Goal: Task Accomplishment & Management: Complete application form

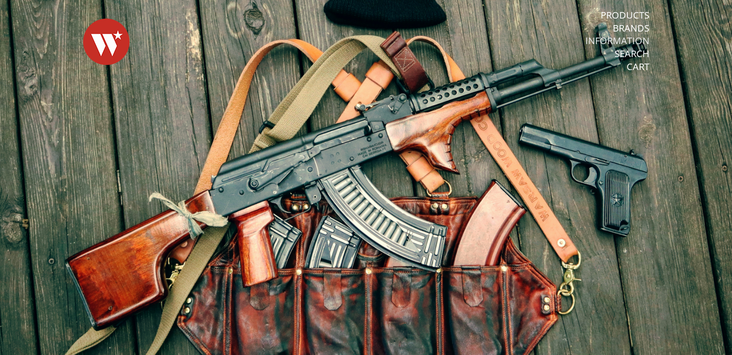
click at [621, 40] on link "Information" at bounding box center [618, 41] width 64 height 12
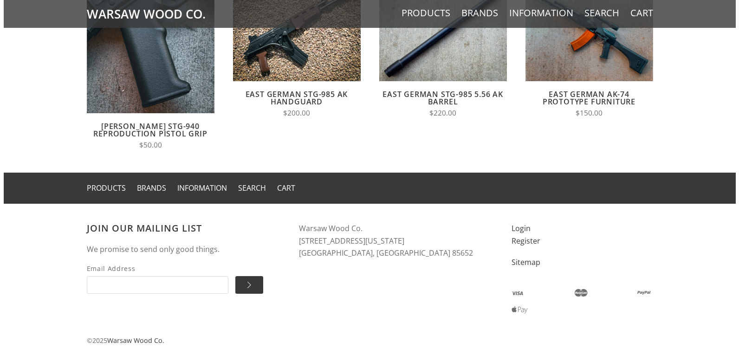
scroll to position [790, 0]
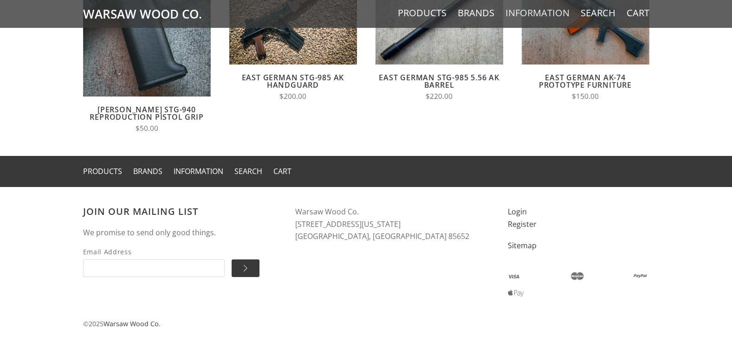
click at [537, 12] on link "Information" at bounding box center [538, 13] width 64 height 12
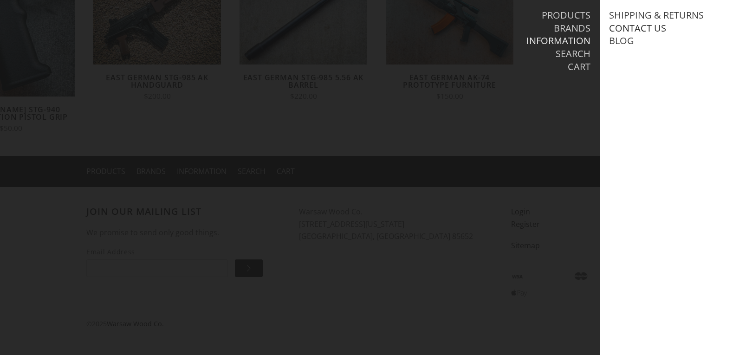
click at [645, 28] on link "Contact Us" at bounding box center [637, 28] width 57 height 12
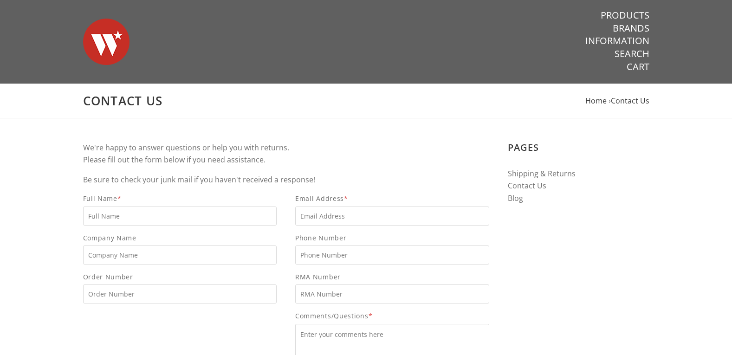
click at [143, 212] on input "Full Name *" at bounding box center [180, 216] width 194 height 19
type input "[PERSON_NAME]"
type input "[PERSON_NAME][EMAIL_ADDRESS][DOMAIN_NAME]"
type input "Summa Consulting"
type input "4243279067"
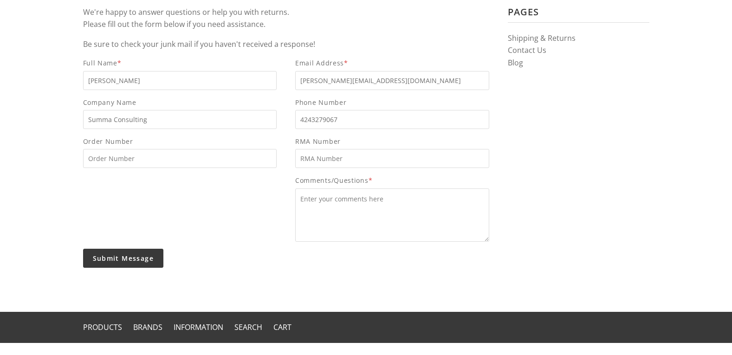
scroll to position [186, 0]
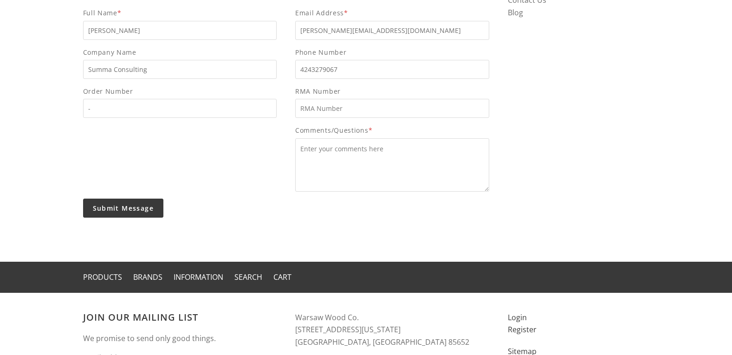
type input "-"
click at [318, 164] on textarea "Comments/Questions *" at bounding box center [392, 164] width 194 height 53
paste textarea "Hi, Do you know if your current cash flow supports your growth plans? We recent…"
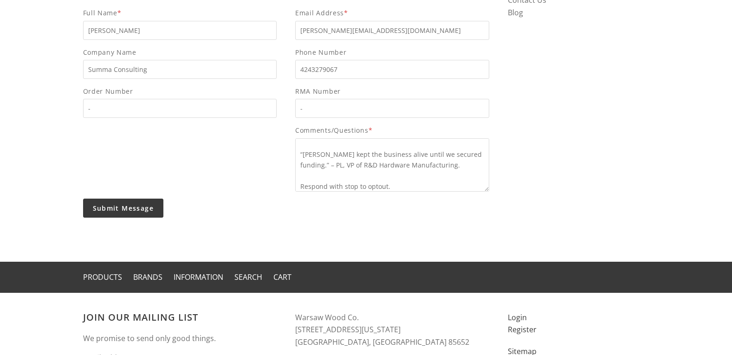
type textarea "Hi, Do you know if your current cash flow supports your growth plans? We recent…"
click at [130, 207] on input "Submit Message" at bounding box center [123, 208] width 81 height 19
